Goal: Information Seeking & Learning: Check status

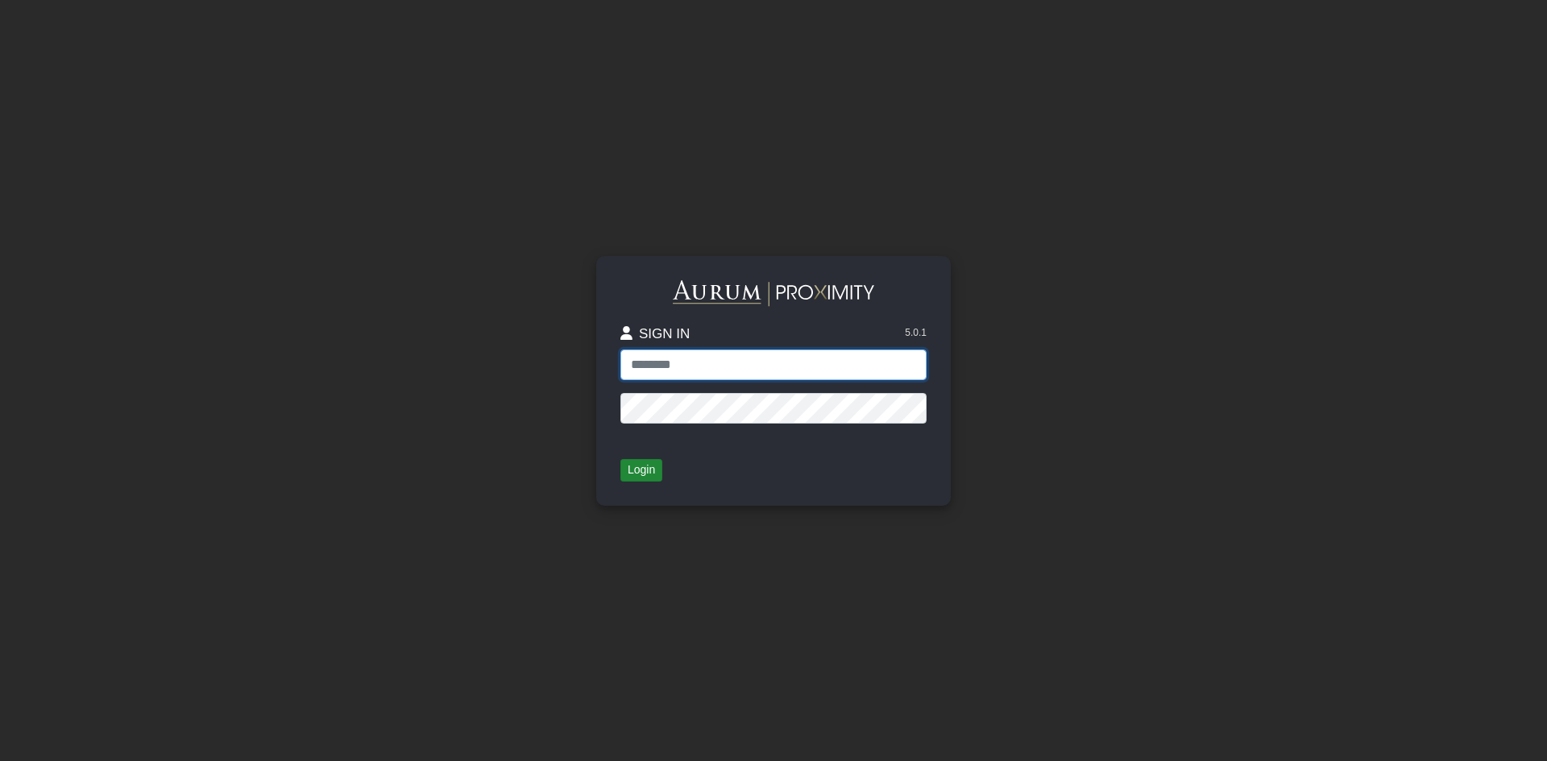
type input "**********"
click at [652, 475] on button "Login" at bounding box center [641, 470] width 42 height 23
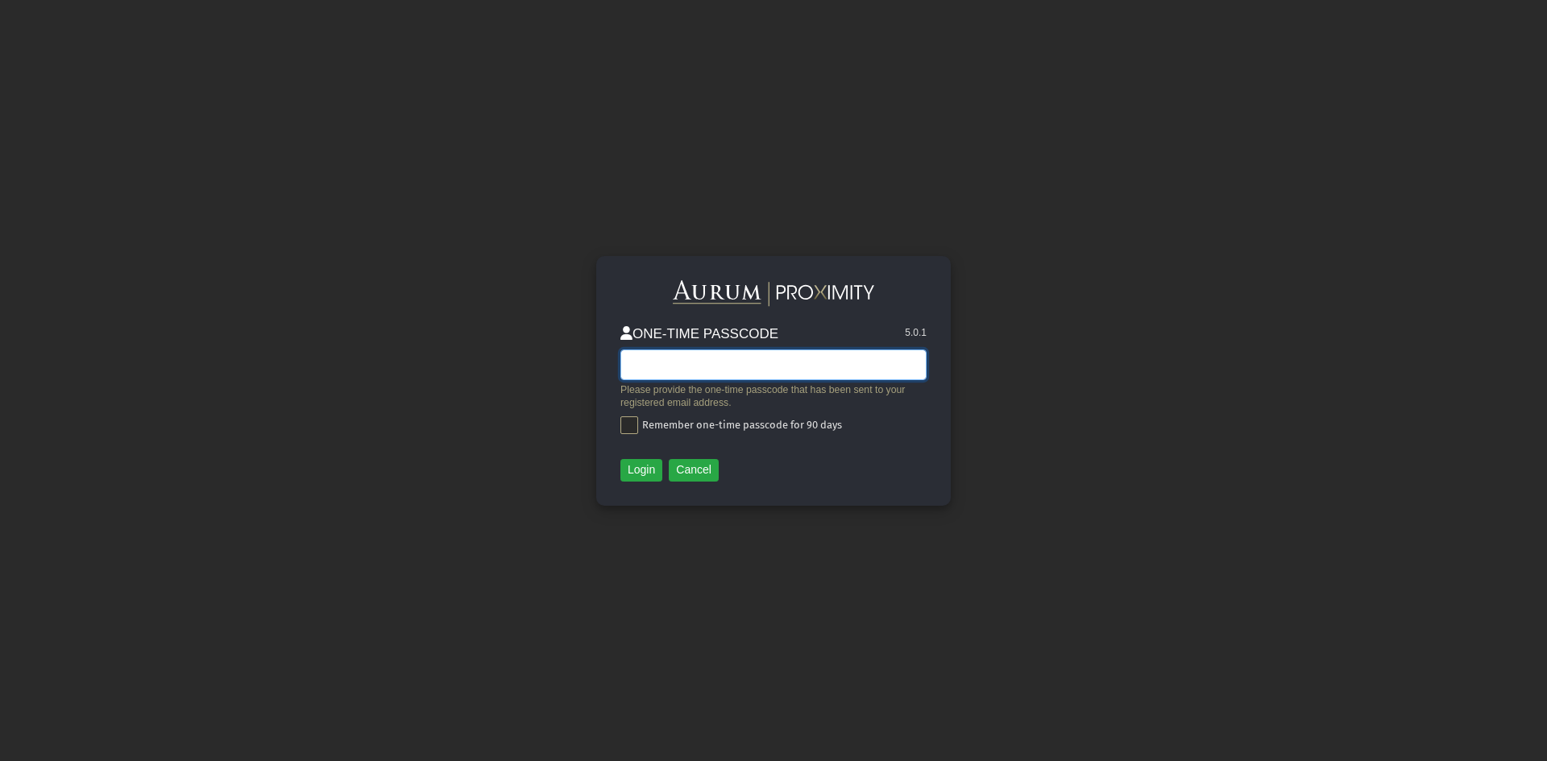
click at [690, 358] on input "text" at bounding box center [773, 365] width 306 height 31
click at [634, 427] on span at bounding box center [629, 425] width 18 height 18
click at [731, 371] on input "text" at bounding box center [773, 365] width 306 height 31
type input "******"
click at [646, 476] on button "Login" at bounding box center [641, 470] width 42 height 23
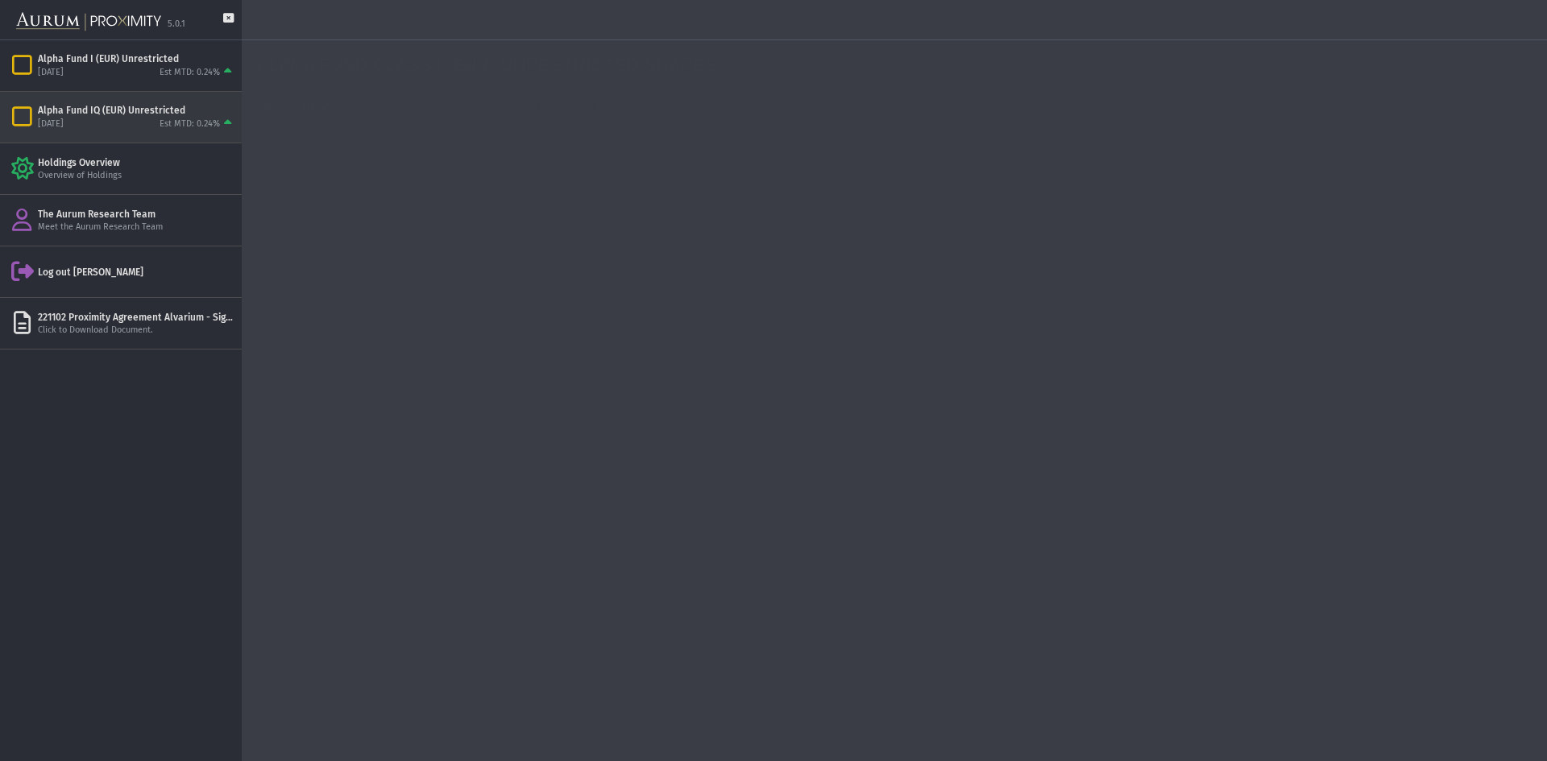
click at [146, 110] on div "Alpha Fund IQ (EUR) Unrestricted" at bounding box center [136, 110] width 197 height 13
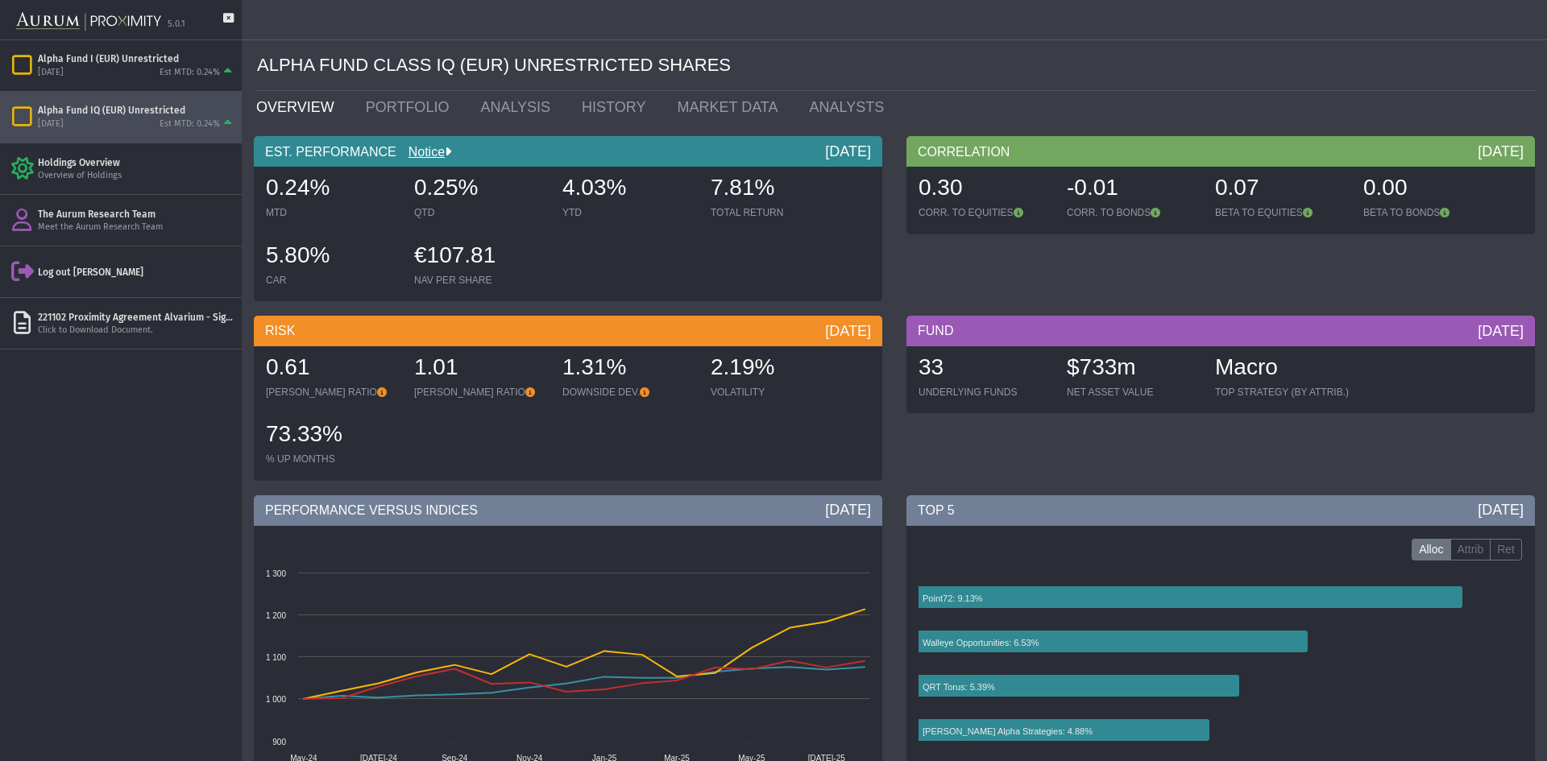
click at [151, 113] on div "Alpha Fund IQ (EUR) Unrestricted" at bounding box center [136, 110] width 197 height 13
click at [144, 60] on div "Alpha Fund I (EUR) Unrestricted" at bounding box center [136, 58] width 197 height 13
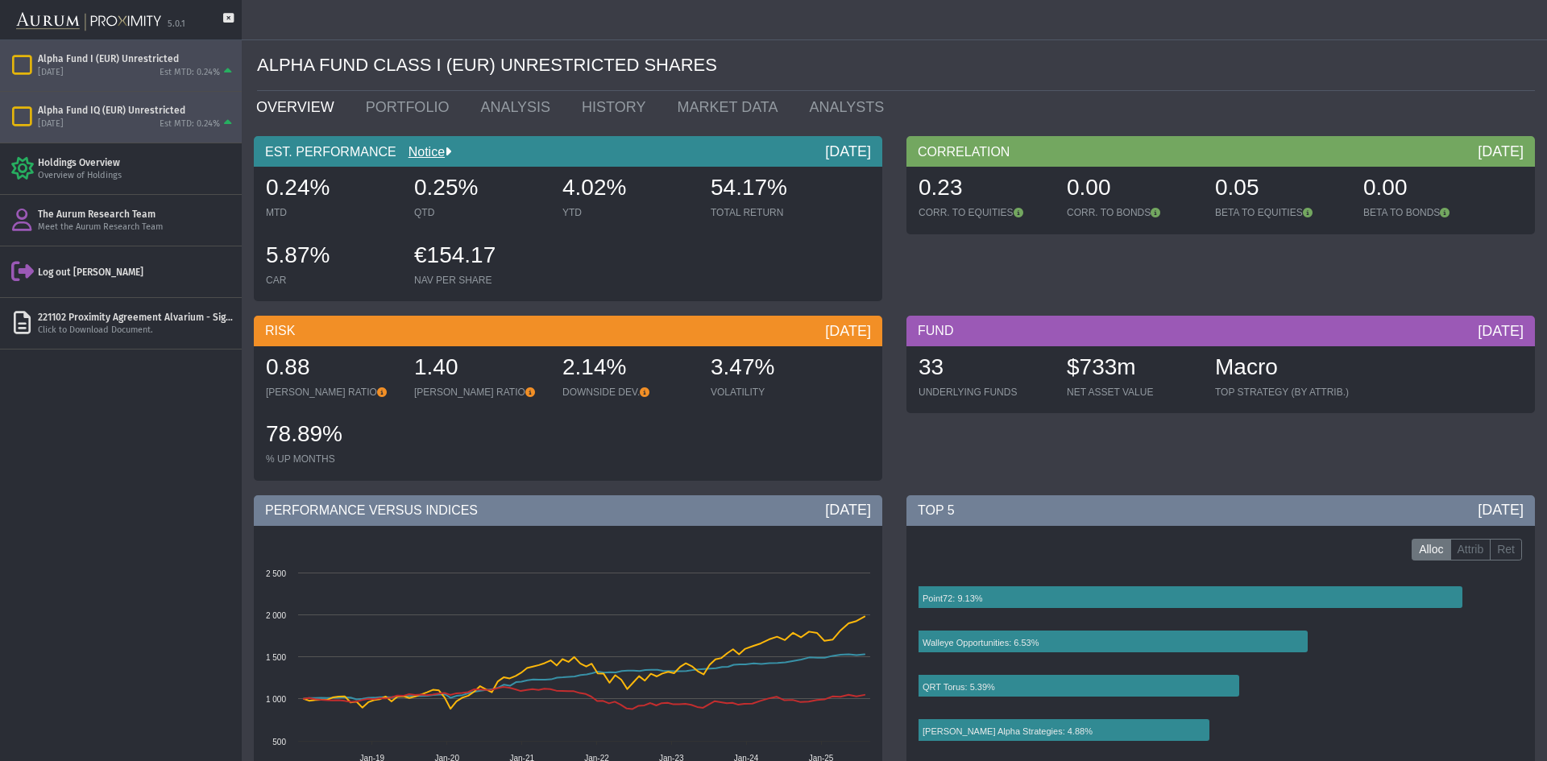
click at [143, 118] on div "[DATE] Est MTD: 0.24%" at bounding box center [136, 124] width 197 height 14
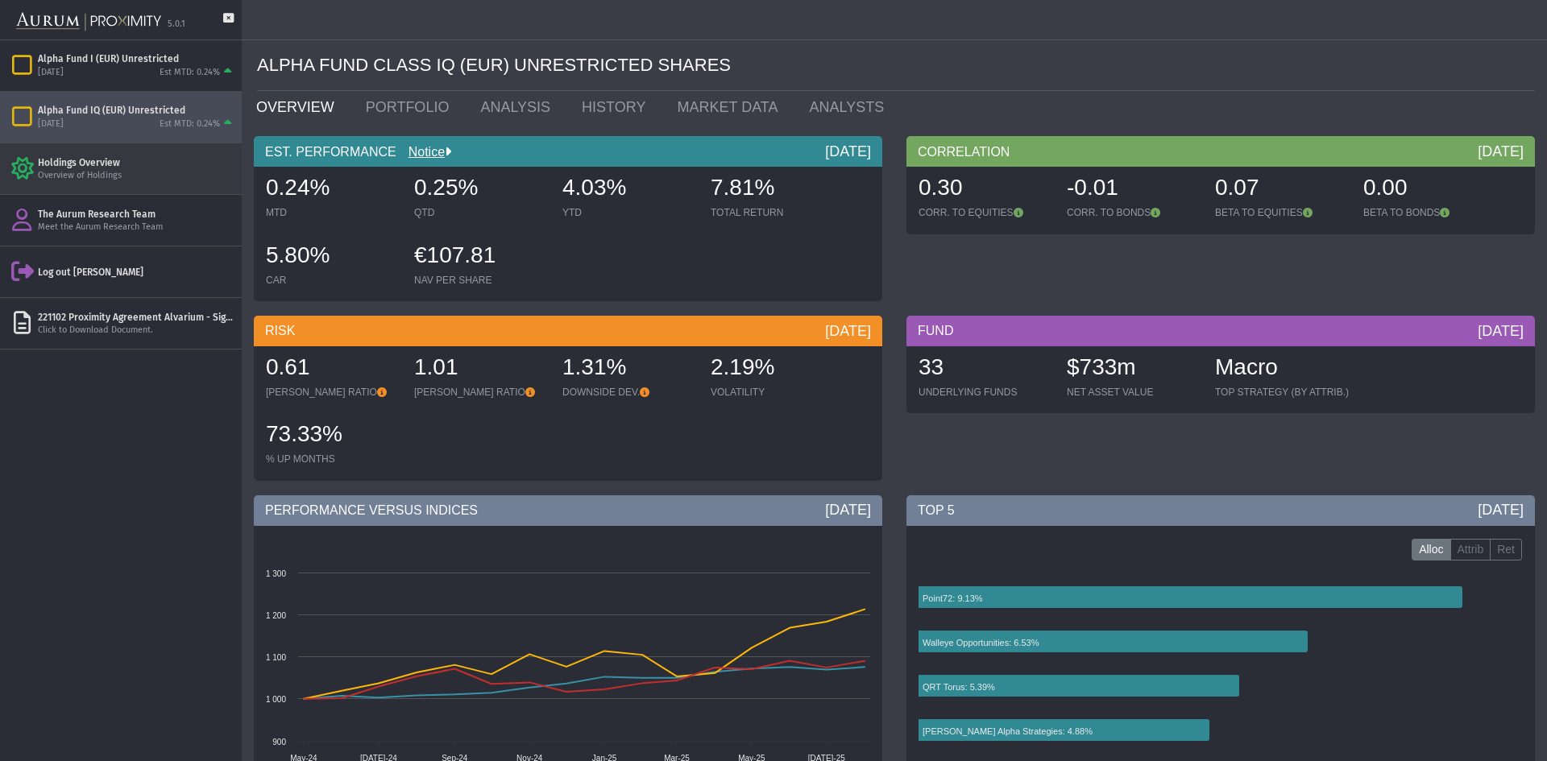
click at [133, 170] on div "Overview of Holdings" at bounding box center [136, 176] width 197 height 12
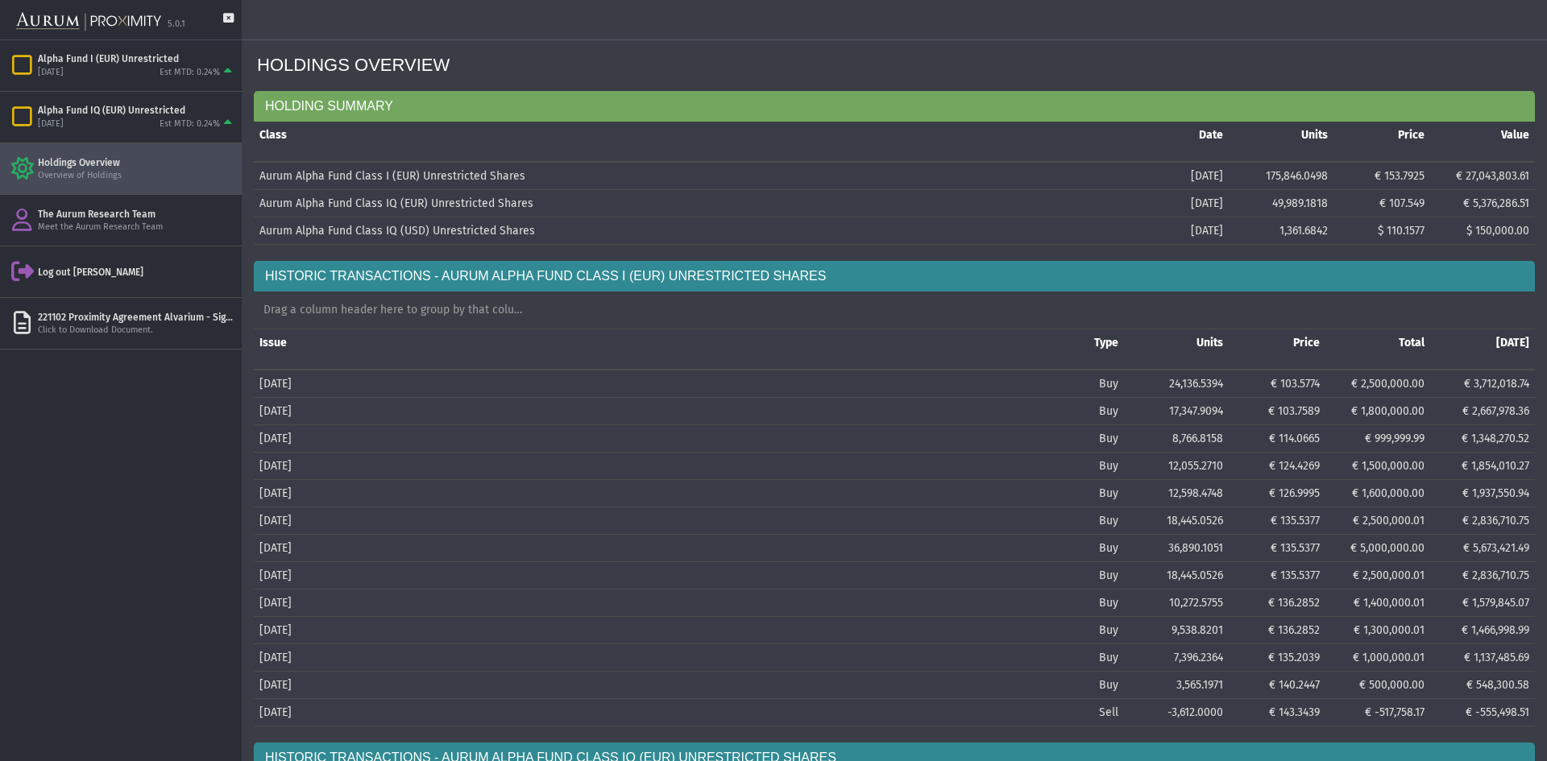
scroll to position [403, 0]
